Goal: Use online tool/utility: Utilize a website feature to perform a specific function

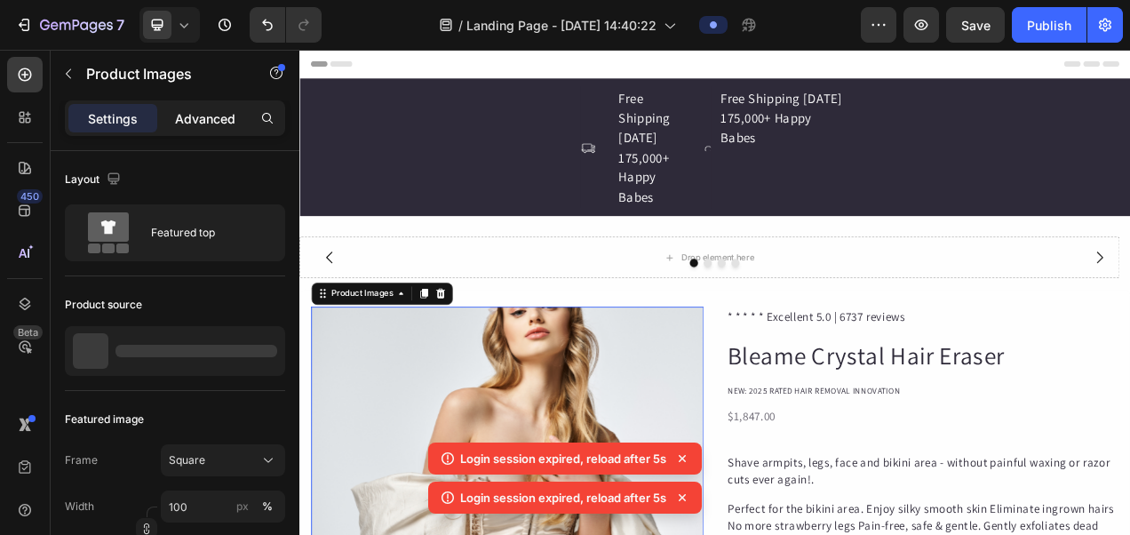
scroll to position [178, 0]
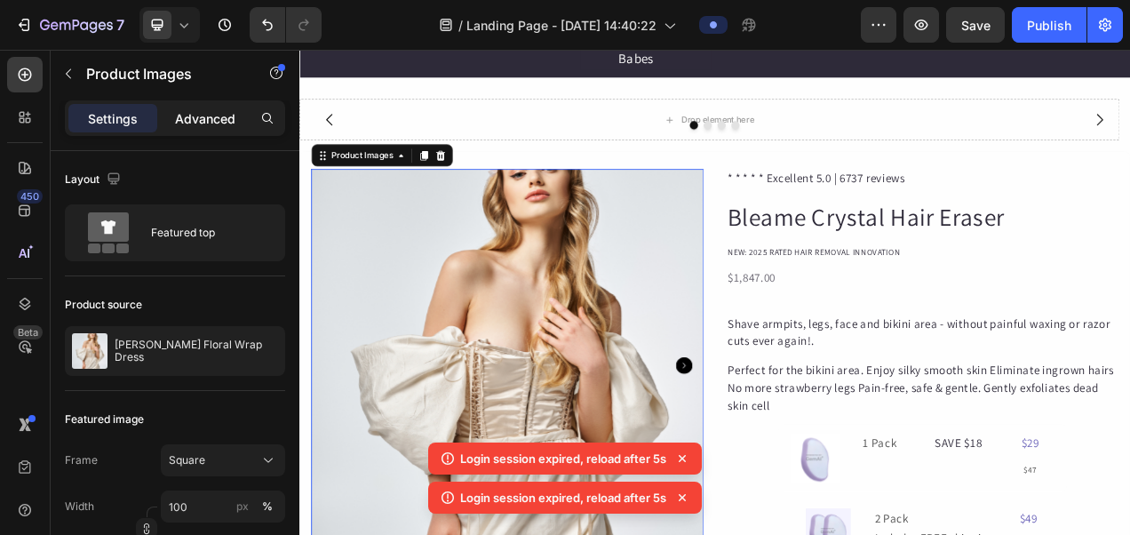
click at [206, 119] on p "Advanced" at bounding box center [205, 118] width 60 height 19
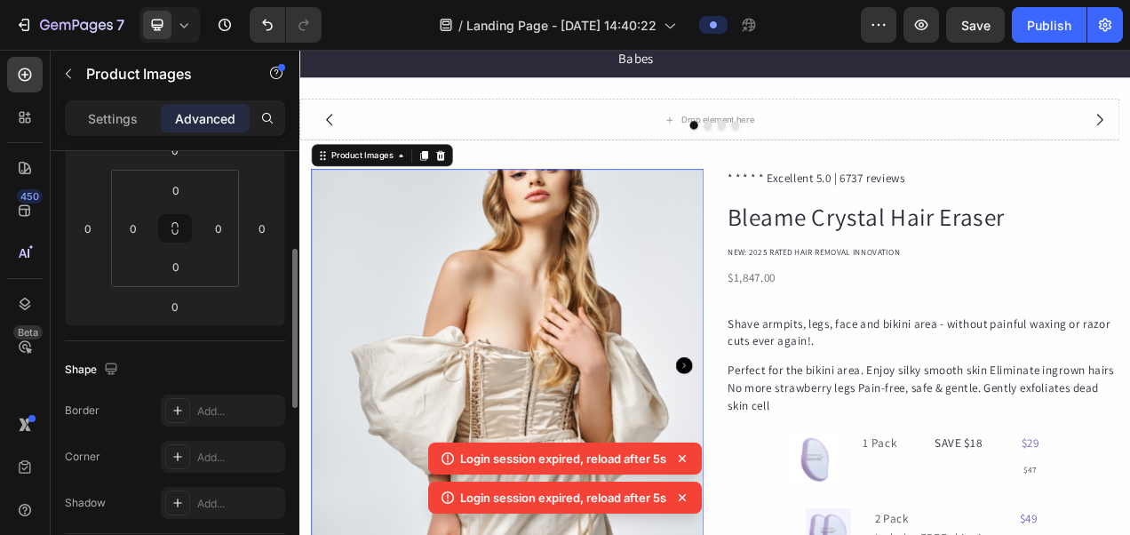
scroll to position [533, 0]
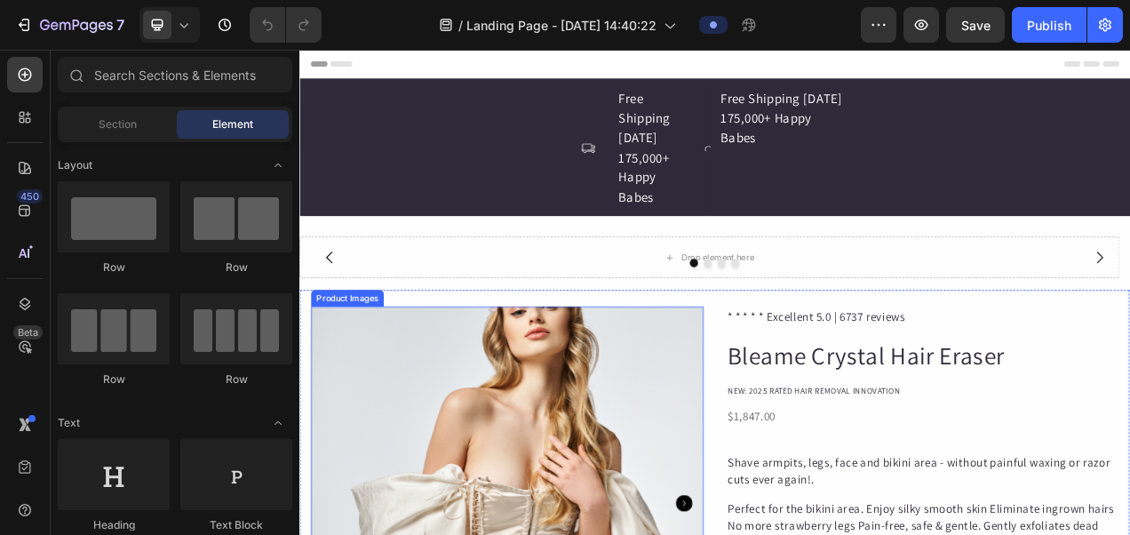
click at [381, 374] on div "Product Images" at bounding box center [360, 368] width 93 height 21
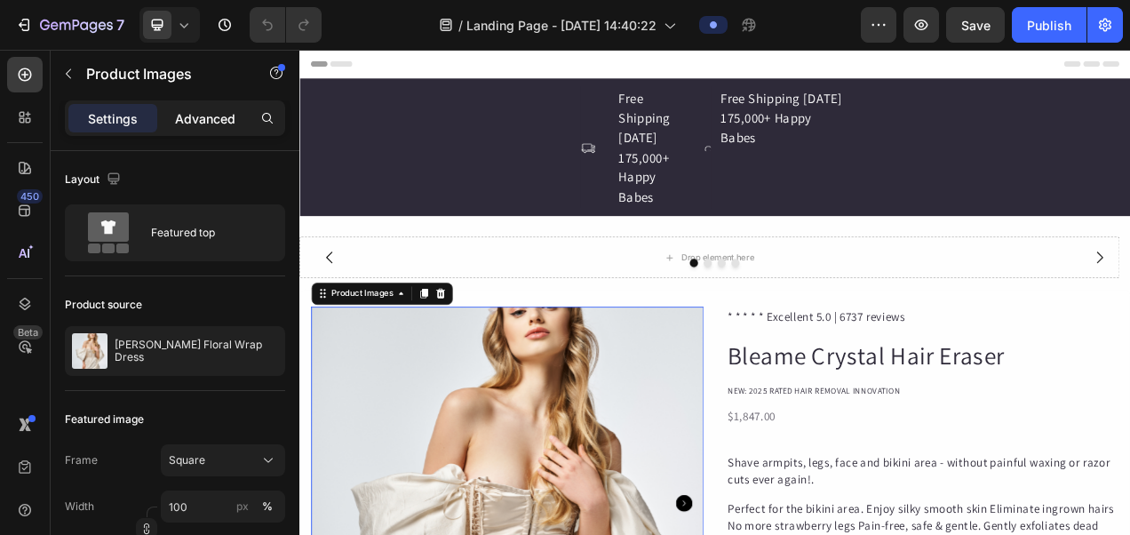
click at [201, 117] on p "Advanced" at bounding box center [205, 118] width 60 height 19
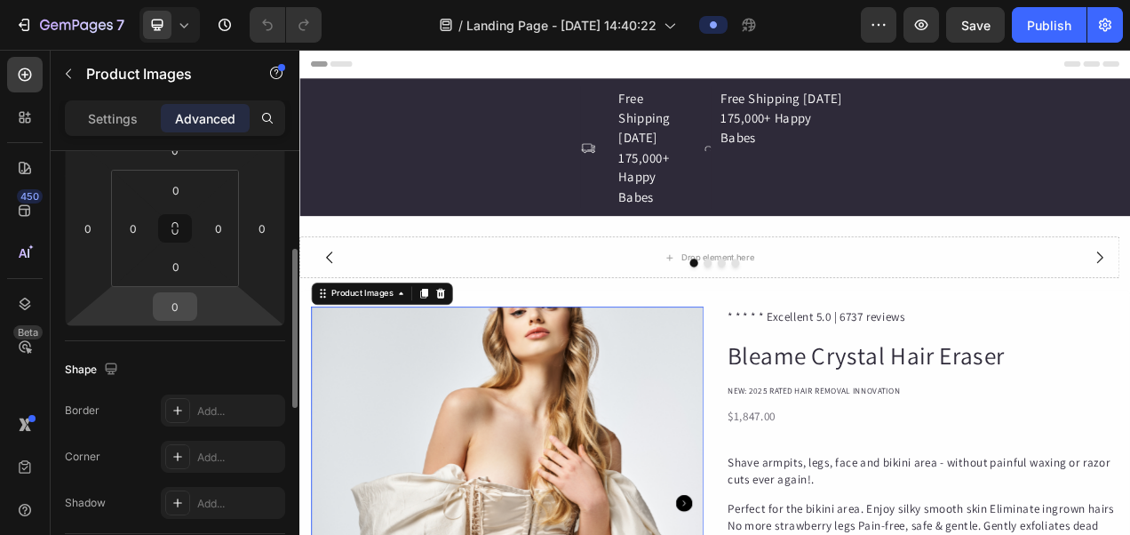
scroll to position [533, 0]
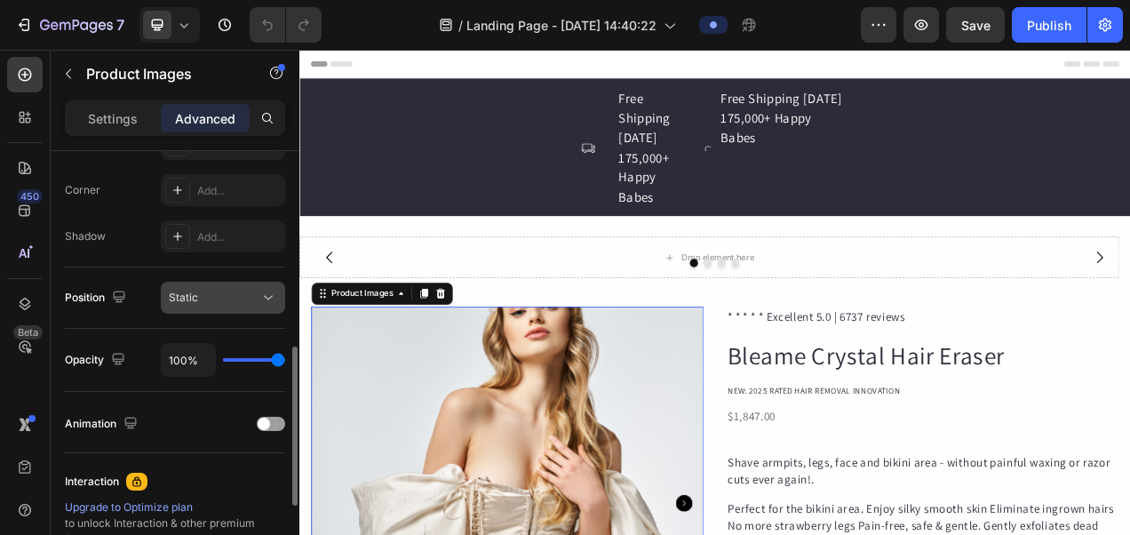
click at [232, 296] on div "Static" at bounding box center [214, 298] width 91 height 16
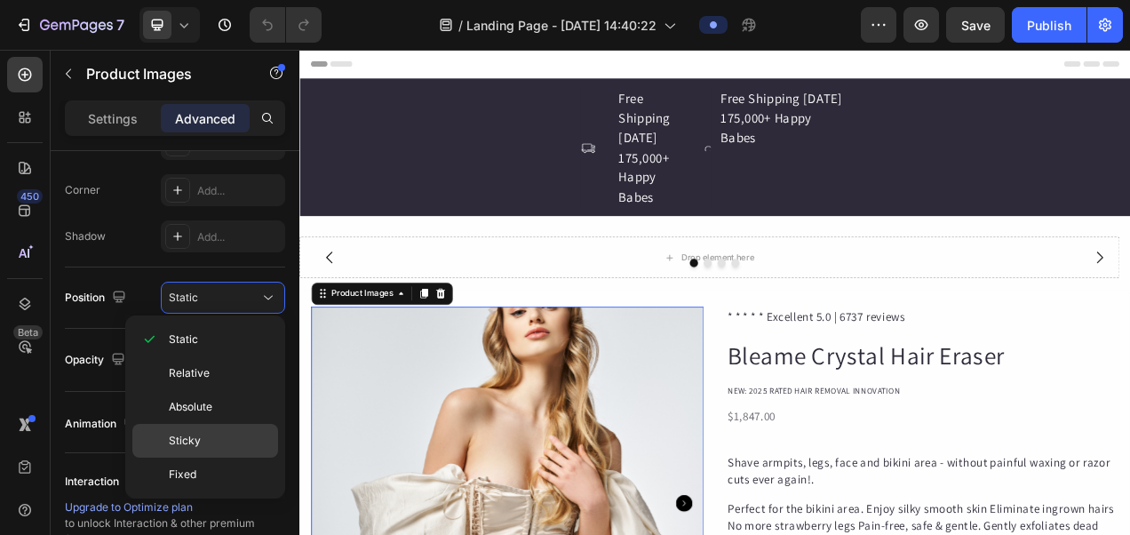
click at [193, 435] on span "Sticky" at bounding box center [185, 441] width 32 height 16
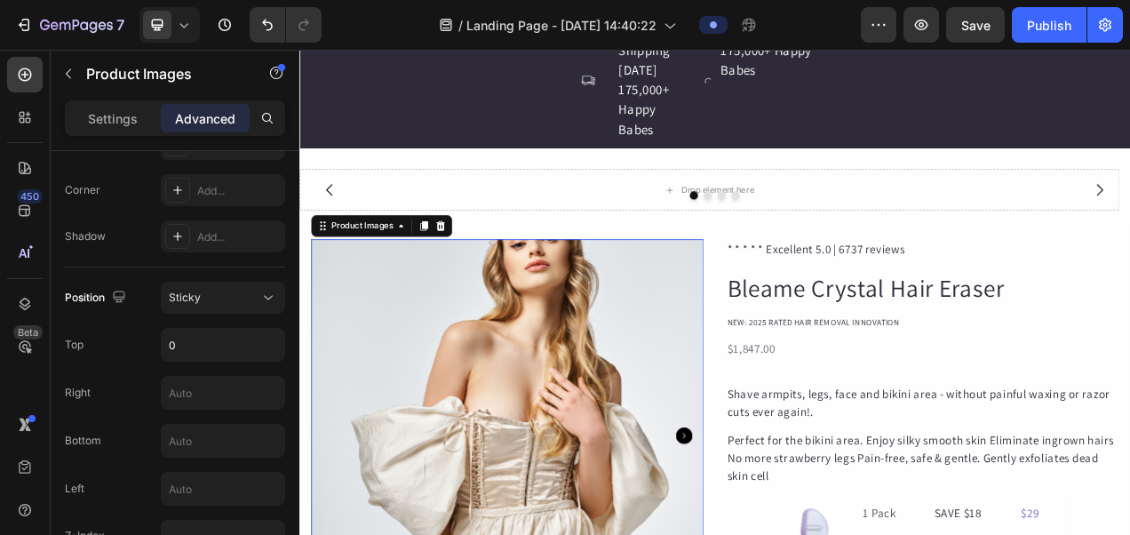
scroll to position [89, 0]
